Goal: Information Seeking & Learning: Learn about a topic

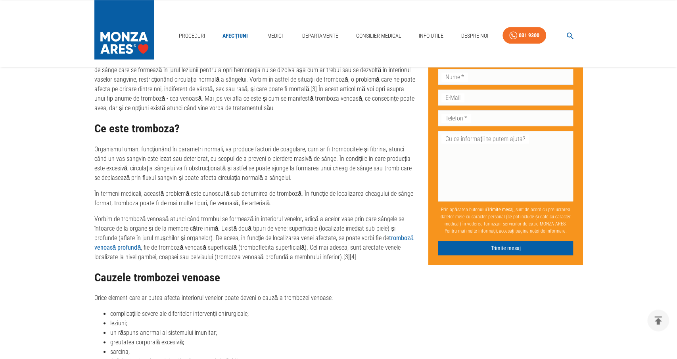
scroll to position [577, 0]
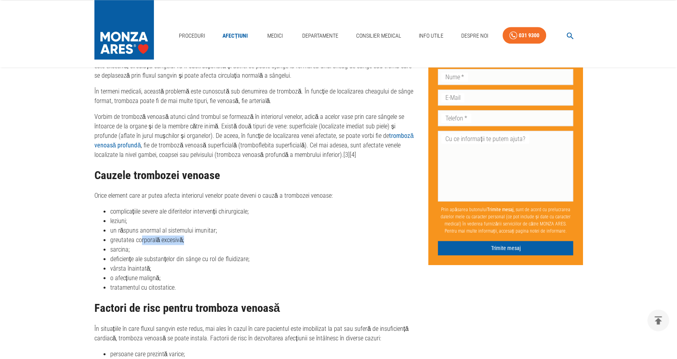
drag, startPoint x: 142, startPoint y: 241, endPoint x: 202, endPoint y: 241, distance: 59.5
click at [202, 241] on li "greutatea corporală excesivă;" at bounding box center [263, 240] width 306 height 10
drag, startPoint x: 95, startPoint y: 263, endPoint x: 106, endPoint y: 259, distance: 11.8
click at [96, 263] on ul "complicațiile severe ale diferitelor intervenții chirurgicale; leziuni; un răsp…" at bounding box center [255, 250] width 322 height 86
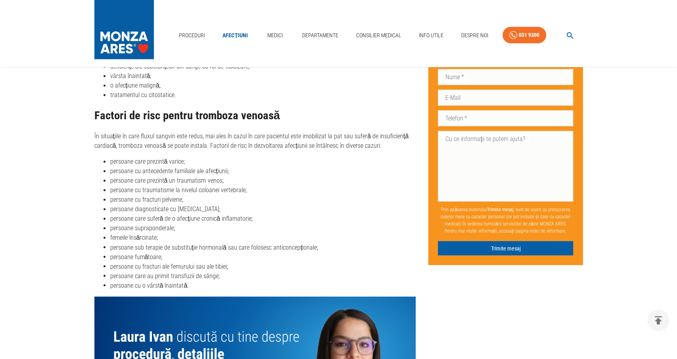
scroll to position [783, 0]
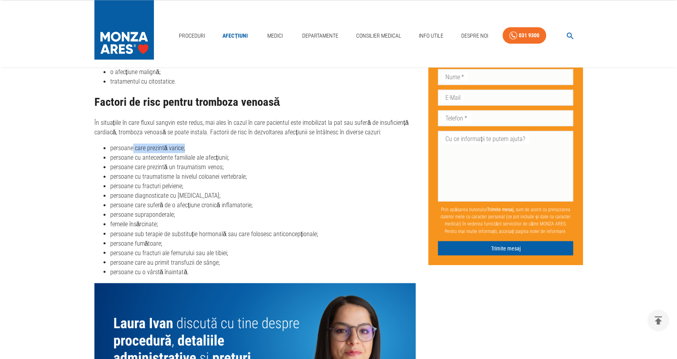
drag, startPoint x: 132, startPoint y: 153, endPoint x: 247, endPoint y: 155, distance: 115.0
click at [247, 153] on li "persoane care prezintă varice;" at bounding box center [263, 149] width 306 height 10
click at [177, 166] on li "persoane care prezintă un traumatism venos;" at bounding box center [263, 168] width 306 height 10
drag, startPoint x: 117, startPoint y: 176, endPoint x: 190, endPoint y: 169, distance: 73.2
click at [190, 169] on ul "persoane care prezintă varice; persoane cu antecedente familiale ale afecțiunii…" at bounding box center [255, 210] width 322 height 133
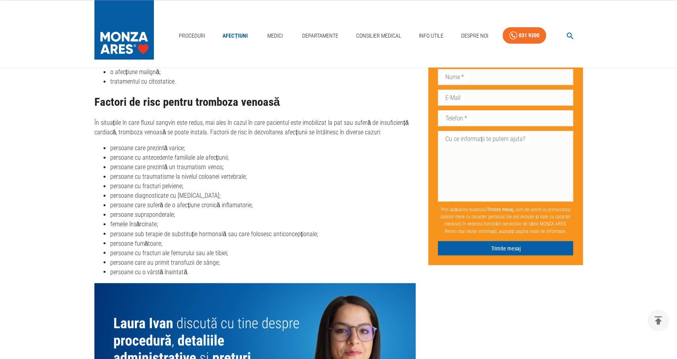
click at [203, 178] on li "persoane cu traumatisme la nivelul coloanei vertebrale;" at bounding box center [263, 177] width 306 height 10
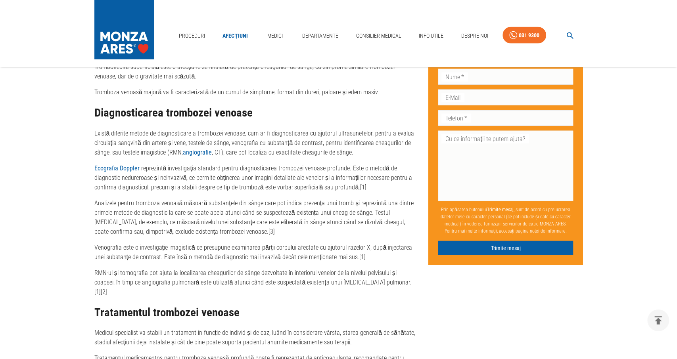
scroll to position [1361, 0]
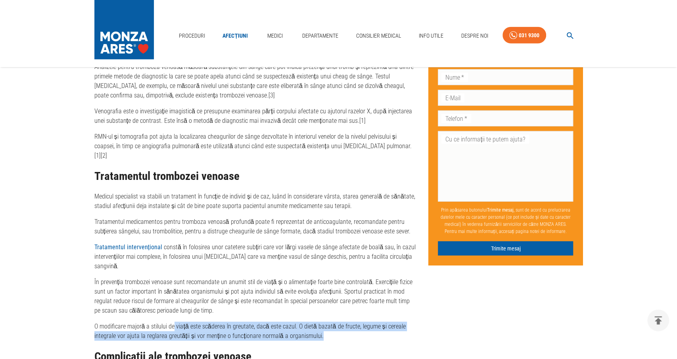
drag, startPoint x: 172, startPoint y: 312, endPoint x: 340, endPoint y: 325, distance: 168.2
click at [340, 325] on p "O modificare majoră a stilului de viață este scăderea în greutate, dacă este ca…" at bounding box center [255, 331] width 322 height 19
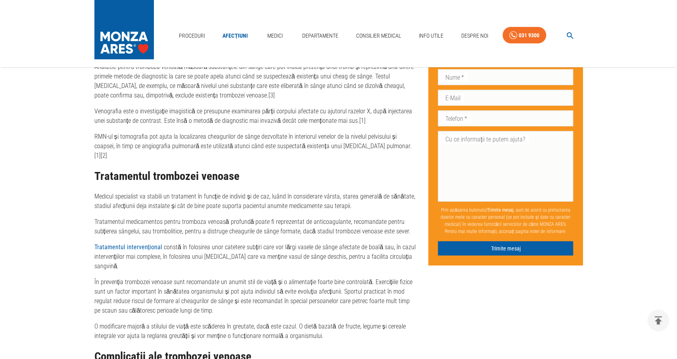
click at [348, 324] on p "O modificare majoră a stilului de viață este scăderea în greutate, dacă este ca…" at bounding box center [255, 331] width 322 height 19
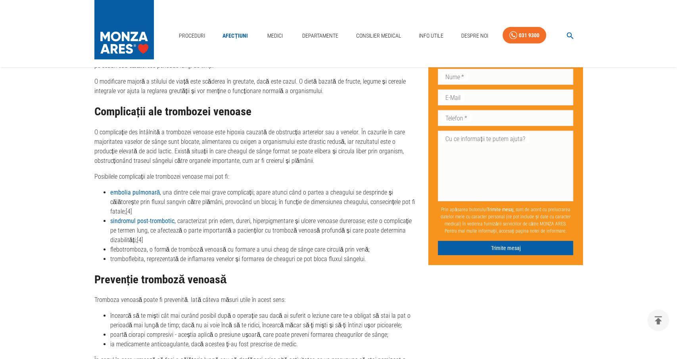
scroll to position [1608, 0]
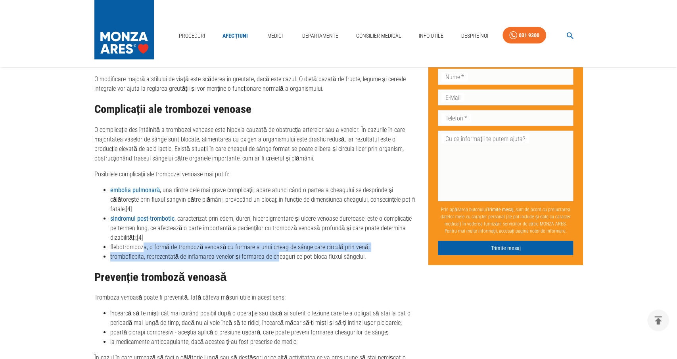
drag, startPoint x: 205, startPoint y: 230, endPoint x: 277, endPoint y: 239, distance: 73.2
click at [276, 243] on ul "embolia pulmonară , una dintre cele mai grave complicații; apare atunci când o …" at bounding box center [255, 224] width 322 height 76
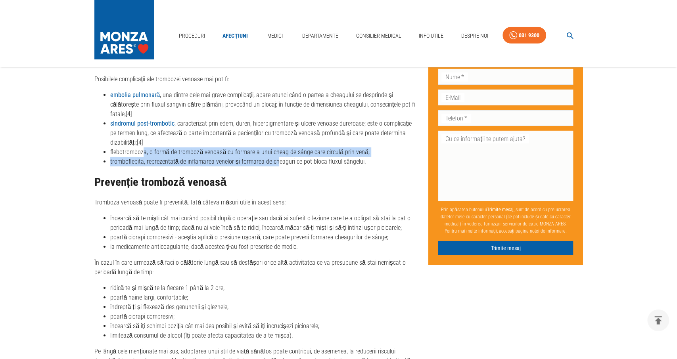
scroll to position [1773, 0]
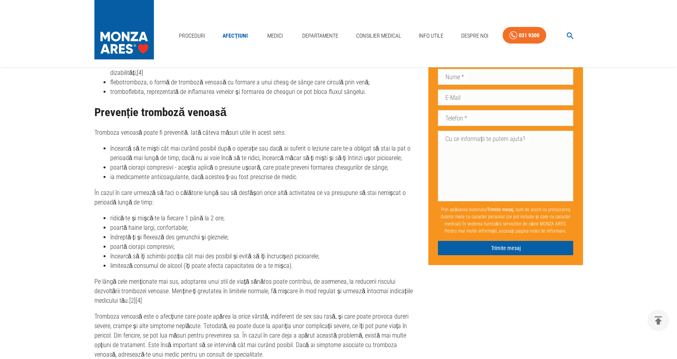
click at [199, 144] on li "încearcă să te miști cât mai curând posibil după o operație sau dacă ai suferit…" at bounding box center [263, 153] width 306 height 19
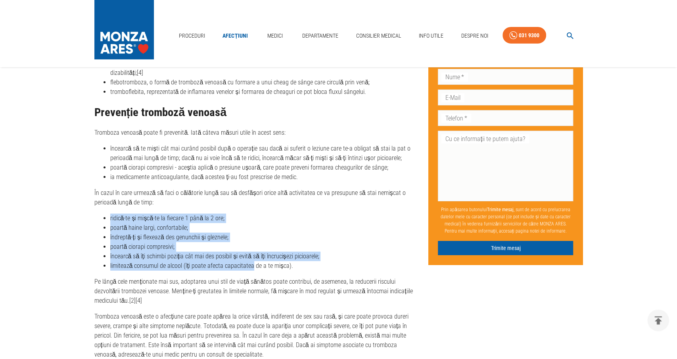
drag, startPoint x: 111, startPoint y: 209, endPoint x: 250, endPoint y: 258, distance: 148.2
click at [250, 258] on div "Tratamentul trombozei venoase Medicul specialist va stabili un tratament în fun…" at bounding box center [255, 59] width 322 height 602
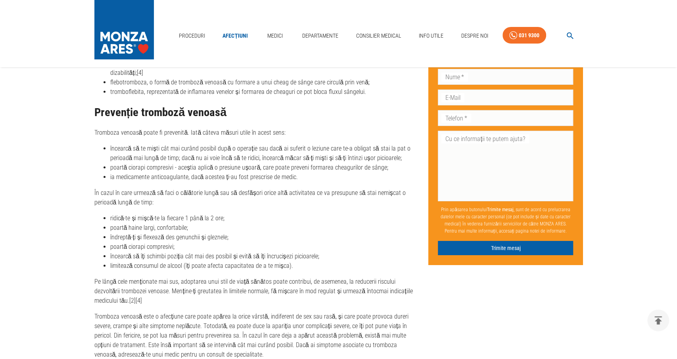
click at [285, 261] on li "limitează consumul de alcool (îți poate afecta capacitatea de a te mișca)." at bounding box center [263, 266] width 306 height 10
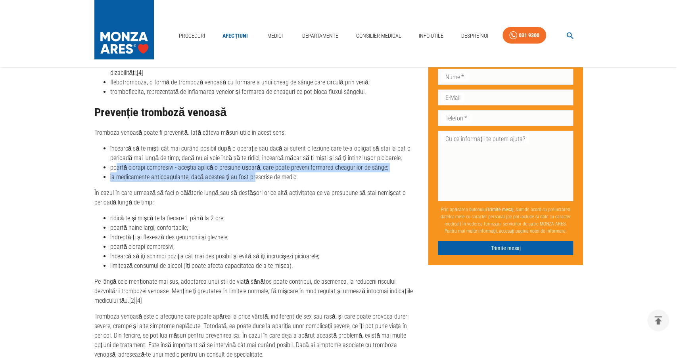
drag, startPoint x: 249, startPoint y: 159, endPoint x: 291, endPoint y: 168, distance: 43.0
click at [253, 161] on ul "încearcă să te miști cât mai curând posibil după o operație sau dacă ai suferit…" at bounding box center [255, 163] width 322 height 38
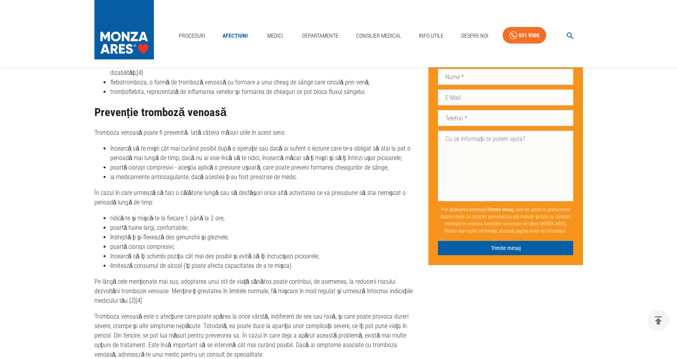
click at [299, 172] on li "ia medicamente anticoagulante, dacă acestea ți-au fost prescrise de medic." at bounding box center [263, 177] width 306 height 10
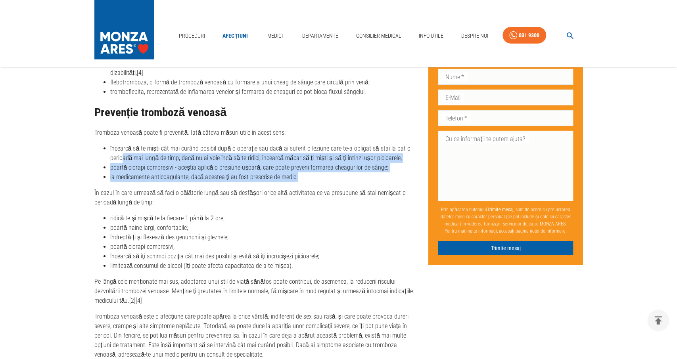
drag, startPoint x: 314, startPoint y: 164, endPoint x: 122, endPoint y: 147, distance: 192.6
click at [122, 147] on ul "încearcă să te miști cât mai curând posibil după o operație sau dacă ai suferit…" at bounding box center [255, 163] width 322 height 38
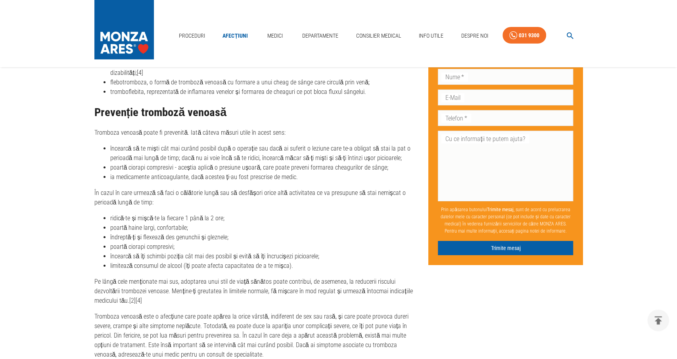
click at [209, 174] on div "Tratamentul trombozei venoase Medicul specialist va stabili un tratament în fun…" at bounding box center [255, 59] width 322 height 602
drag, startPoint x: 241, startPoint y: 248, endPoint x: 77, endPoint y: 193, distance: 173.0
click at [159, 252] on li "încearcă să îți schimbi poziția cât mai des posibil și evită să îți încrucișezi…" at bounding box center [263, 257] width 306 height 10
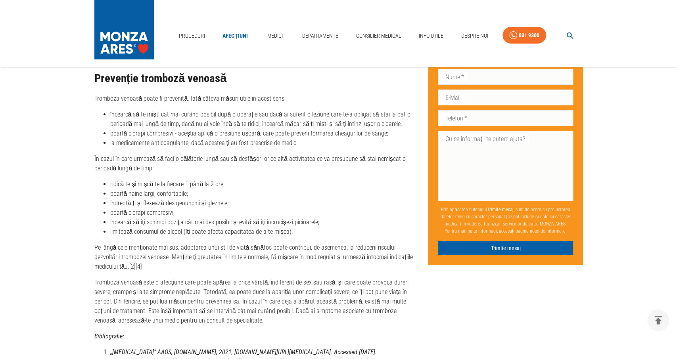
scroll to position [1814, 0]
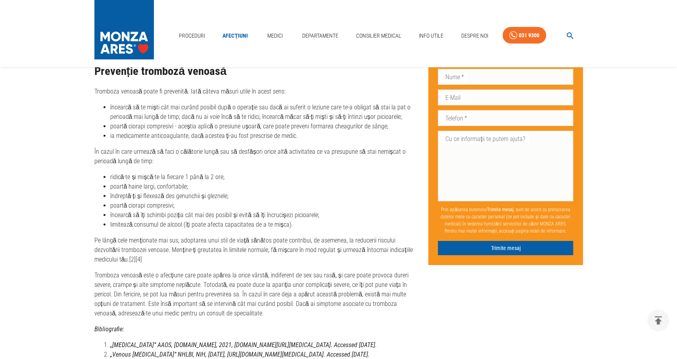
drag, startPoint x: 273, startPoint y: 211, endPoint x: 97, endPoint y: 205, distance: 176.1
click at [97, 205] on ul "ridică-te și mișcă-te la fiecare 1 până la 2 ore; poartă haine largi, confortab…" at bounding box center [255, 200] width 322 height 57
click at [389, 257] on div "Tratamentul trombozei venoase Medicul specialist va stabili un tratament în fun…" at bounding box center [255, 18] width 322 height 602
drag, startPoint x: 387, startPoint y: 262, endPoint x: 304, endPoint y: 313, distance: 96.3
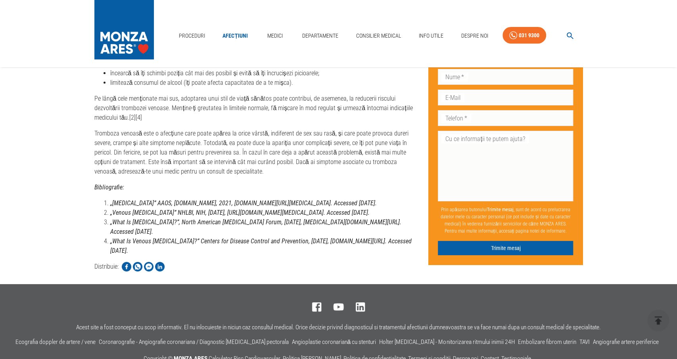
scroll to position [2032, 0]
